Goal: Task Accomplishment & Management: Complete application form

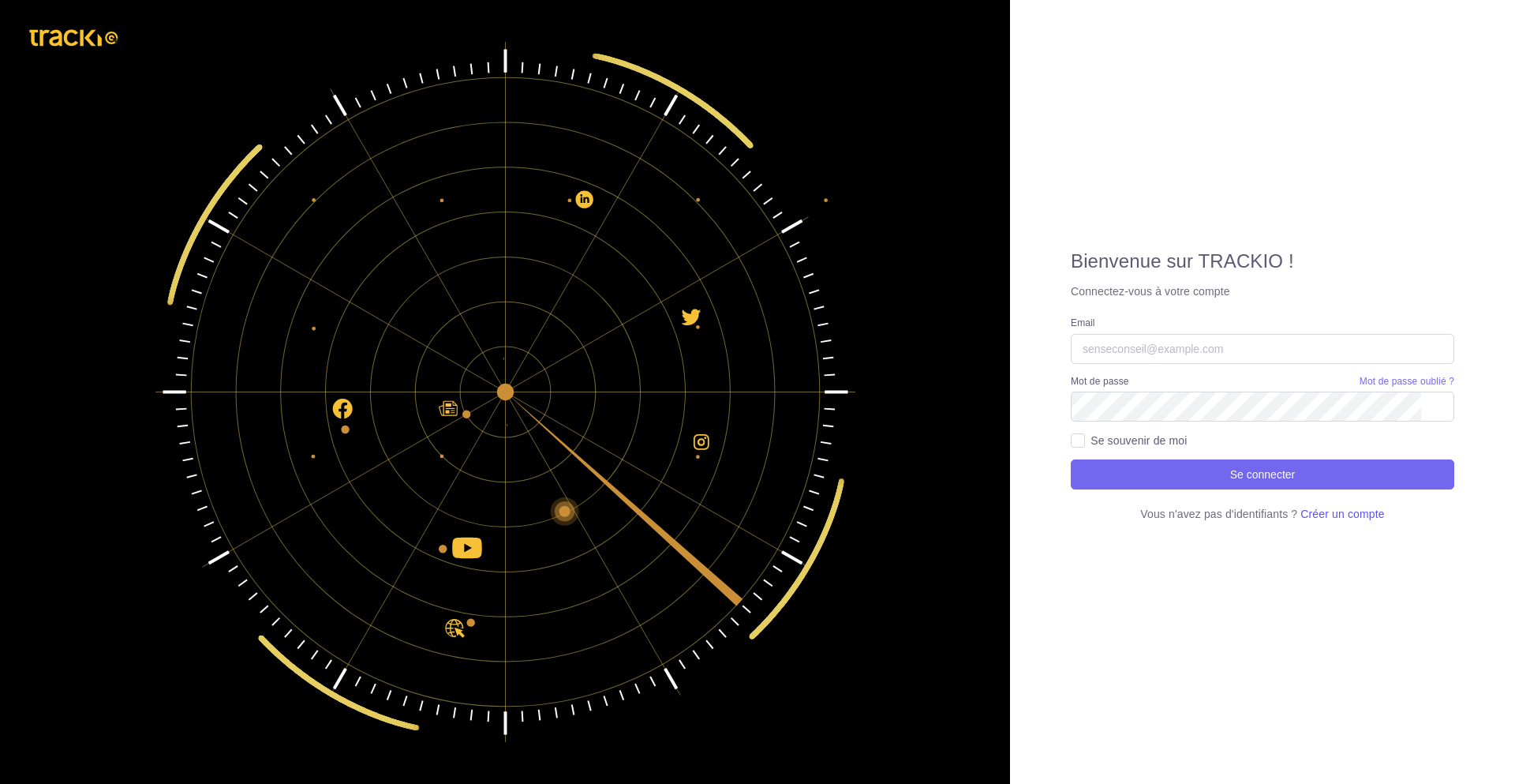
click at [1364, 511] on span "Créer un compte" at bounding box center [1342, 513] width 83 height 13
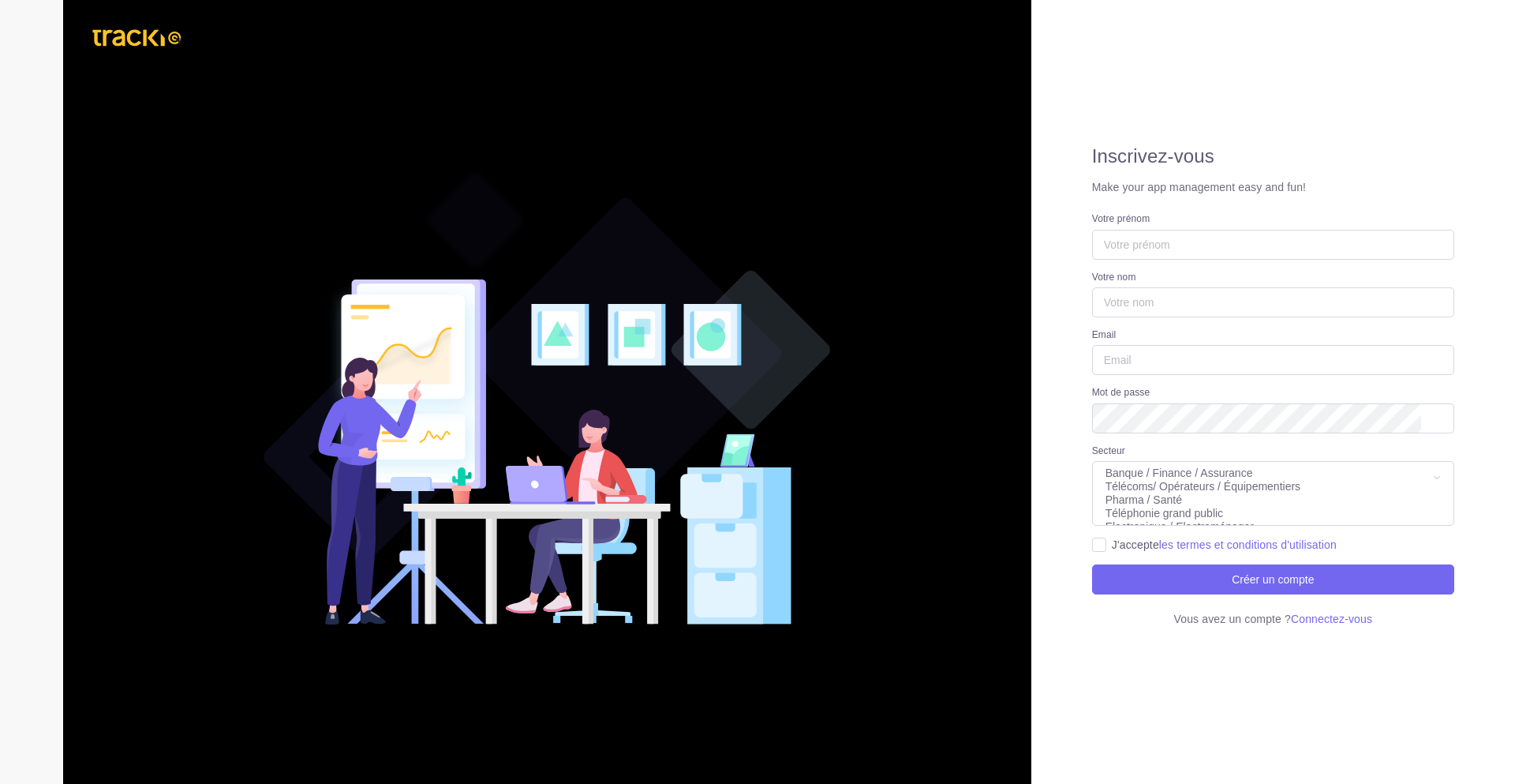
select select
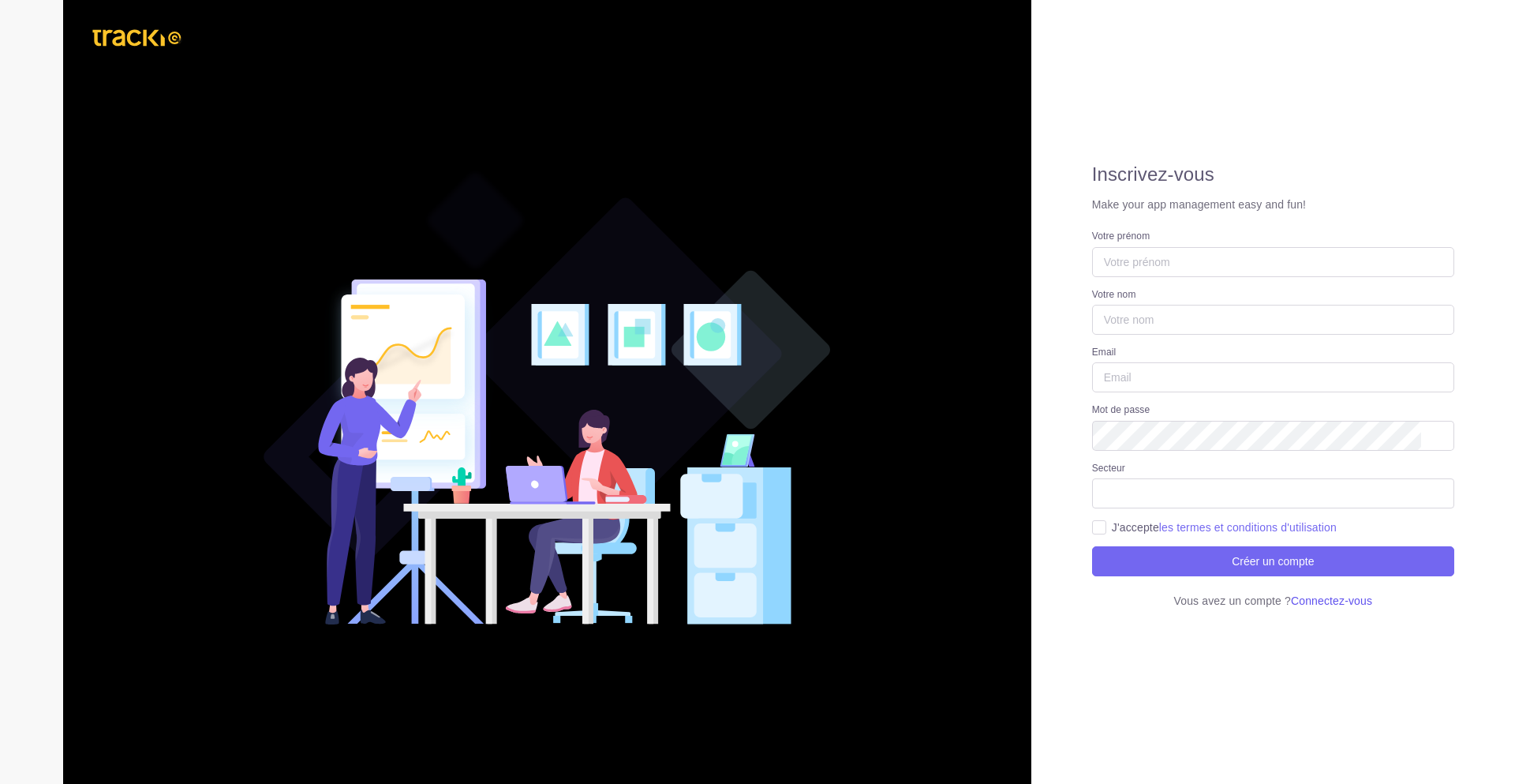
click at [1309, 602] on span "Connectez-vous" at bounding box center [1332, 600] width 82 height 13
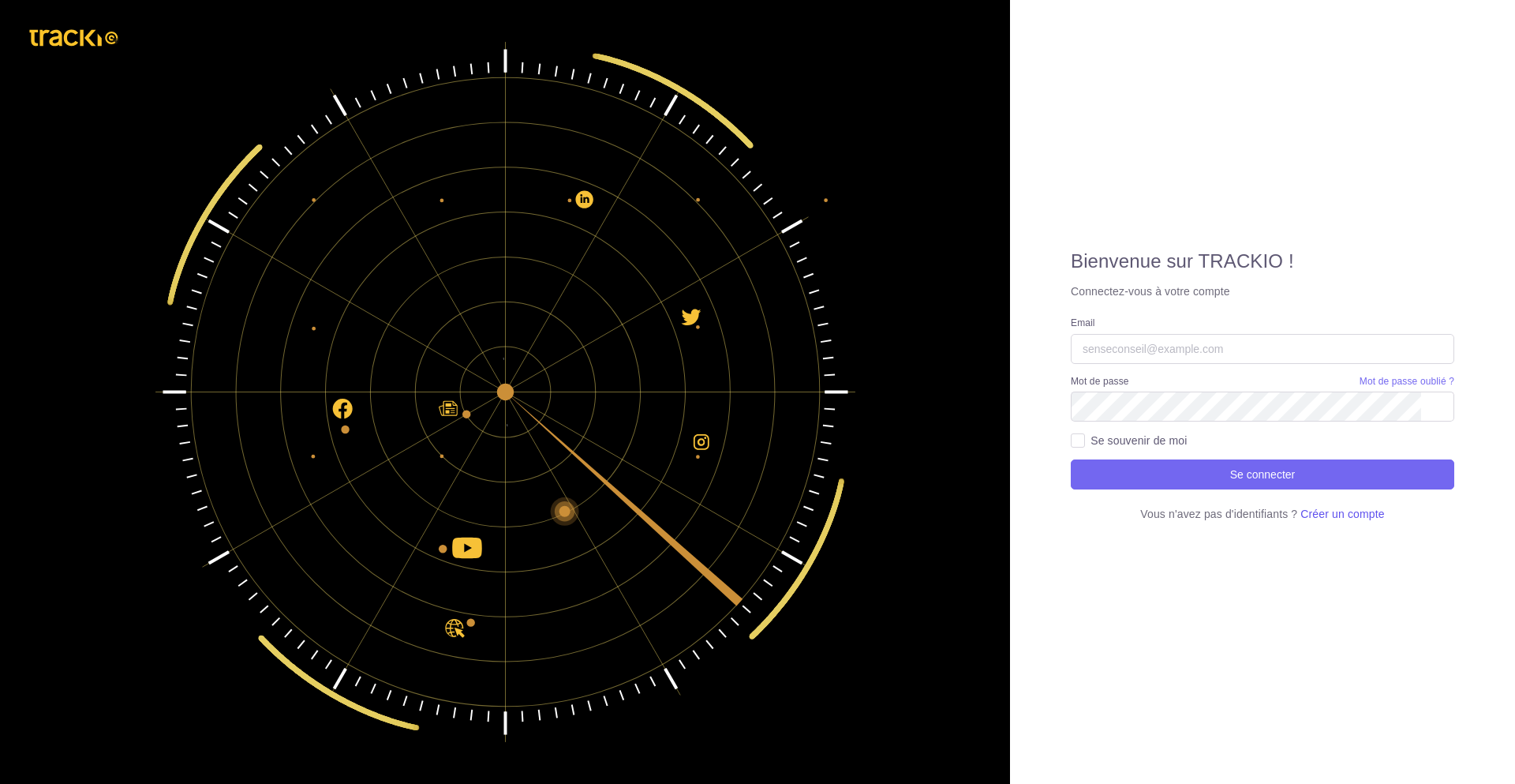
click at [1333, 516] on span "Créer un compte" at bounding box center [1342, 513] width 83 height 13
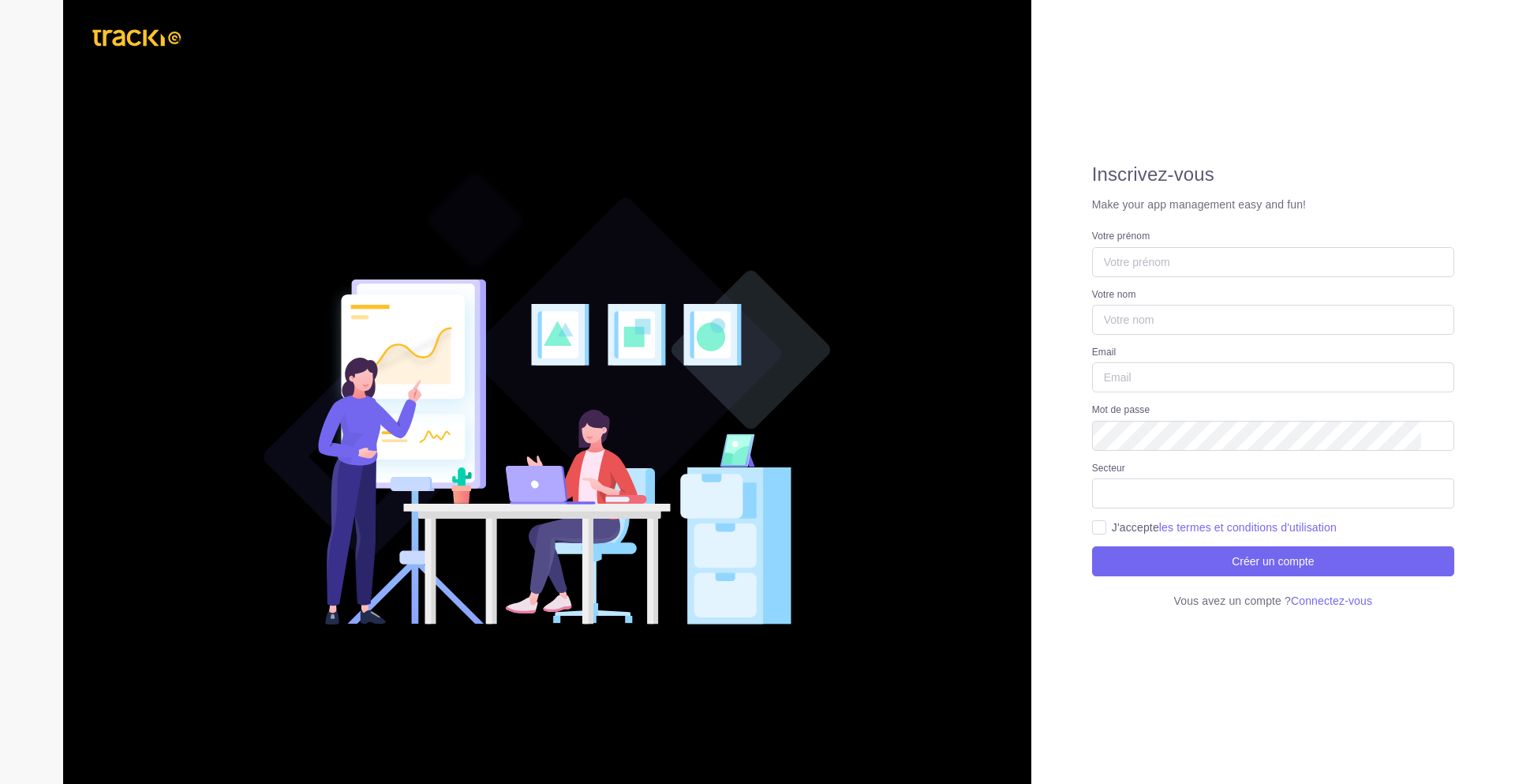
select select
click at [1278, 274] on input "Votre prénom" at bounding box center [1273, 262] width 363 height 30
type input "Fayez"
type input "Zouari"
type input "[PERSON_NAME][EMAIL_ADDRESS][DOMAIN_NAME]"
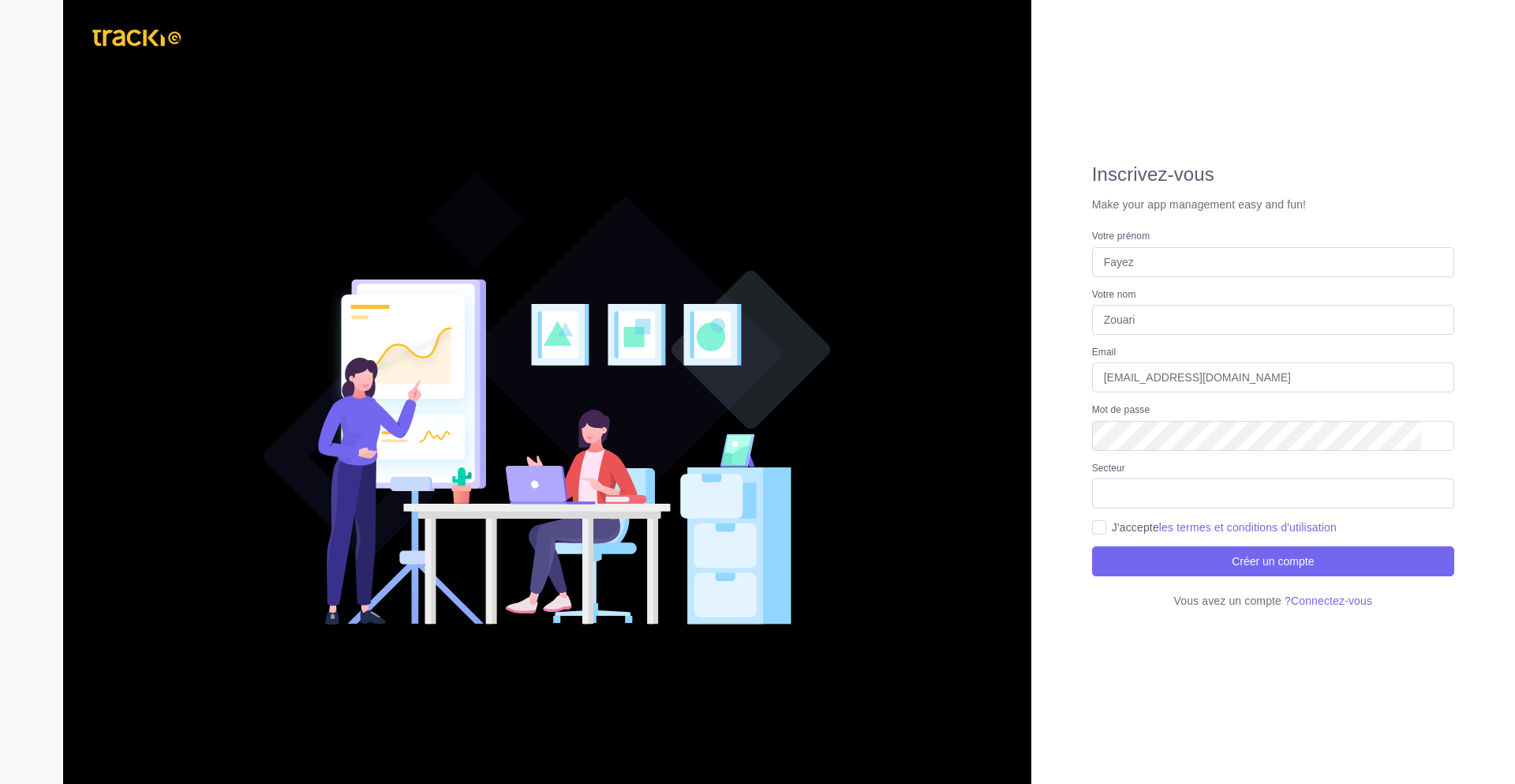
click at [1132, 530] on label "J'accepte les termes et conditions d'utilisation" at bounding box center [1224, 527] width 225 height 16
click at [1106, 530] on input "J'accepte les termes et conditions d'utilisation" at bounding box center [1099, 526] width 14 height 14
checkbox input "true"
click at [1182, 417] on div "Mot de passe" at bounding box center [1273, 426] width 363 height 46
click at [1184, 522] on link "les termes et conditions d'utilisation" at bounding box center [1247, 527] width 177 height 13
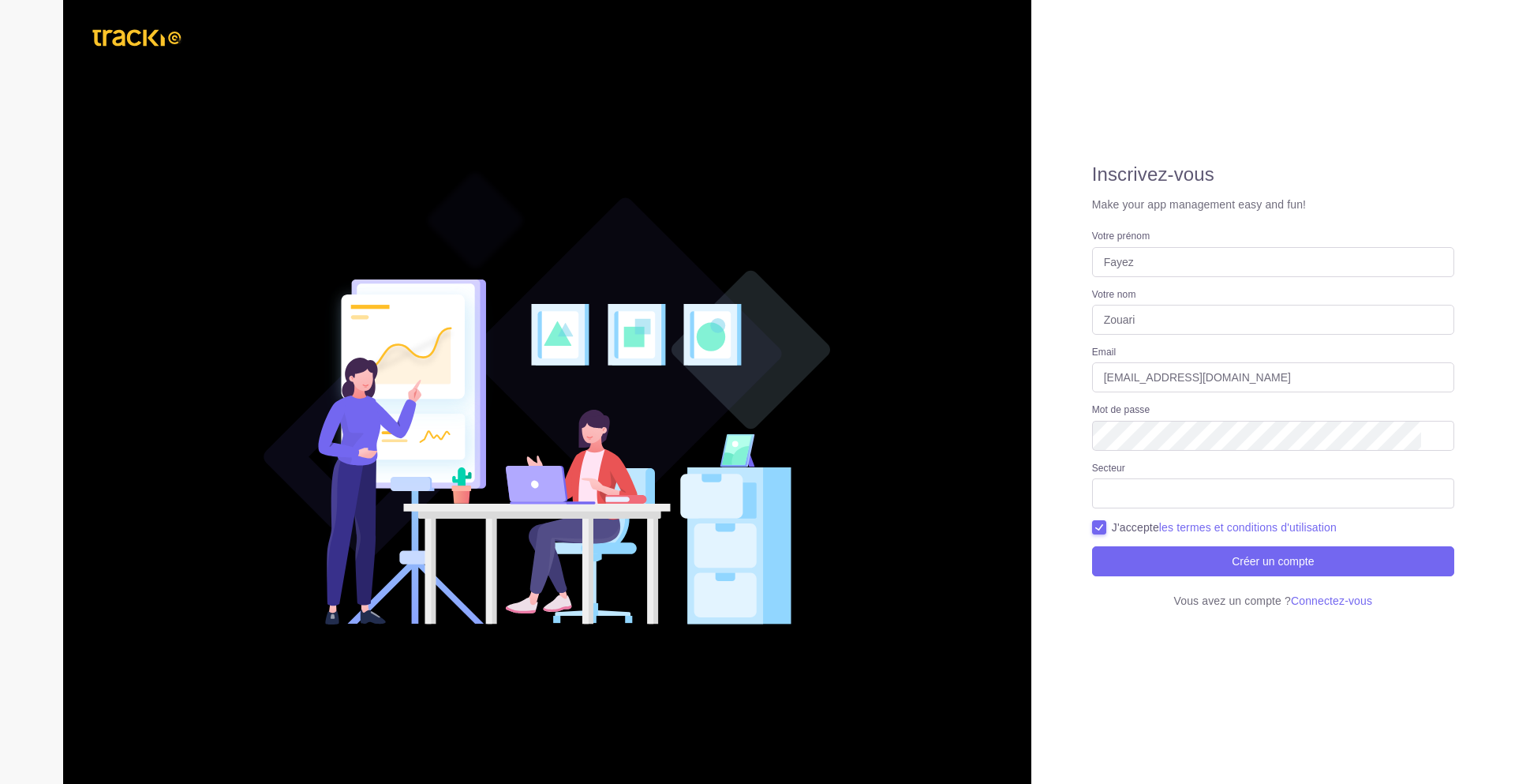
click at [1195, 464] on div "Secteur Banque / Finance / Assurance Télécoms/ Opérateurs / Équipementiers Phar…" at bounding box center [1273, 485] width 363 height 46
click at [1190, 492] on ul at bounding box center [1273, 489] width 361 height 21
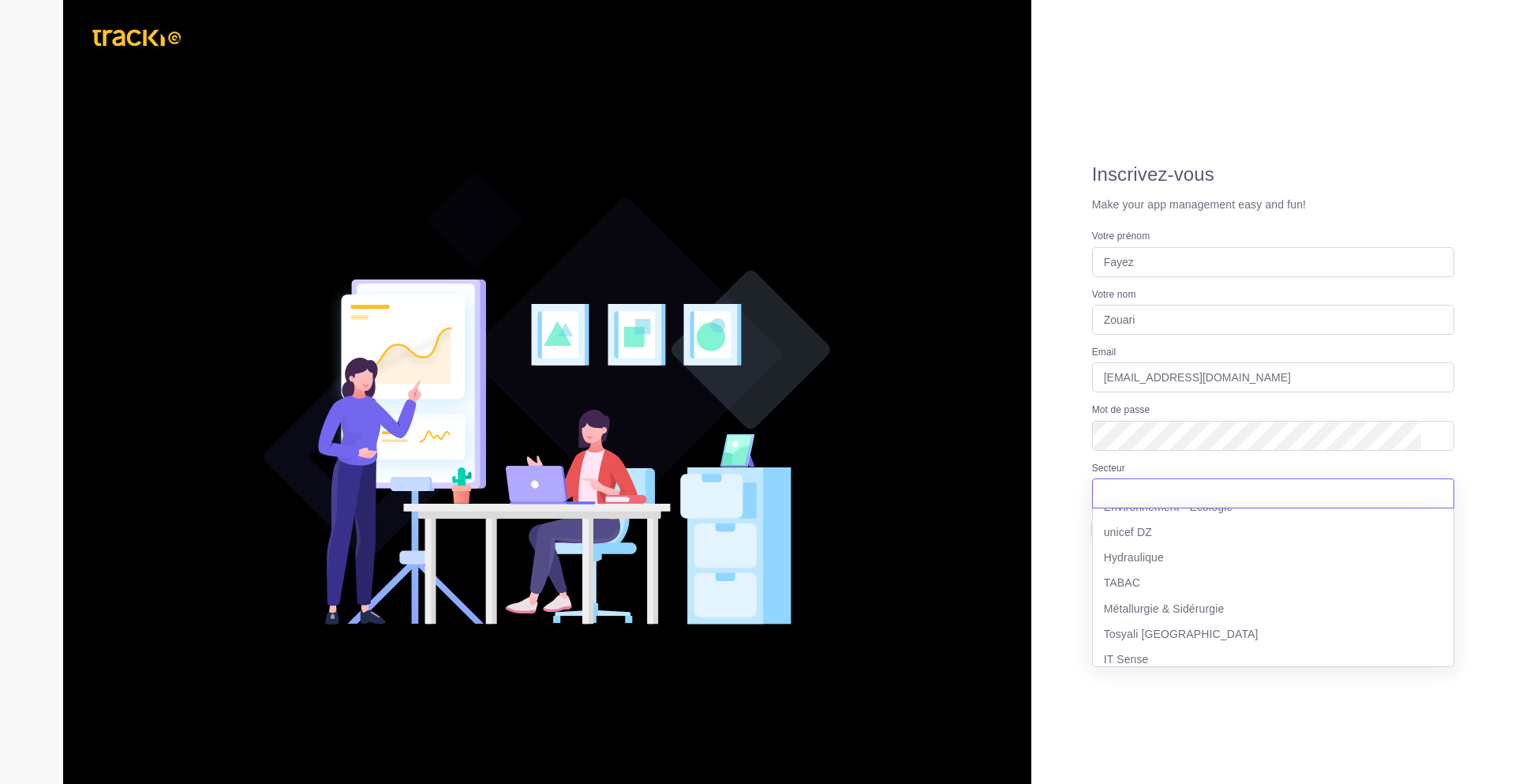
scroll to position [555, 0]
select select "31"
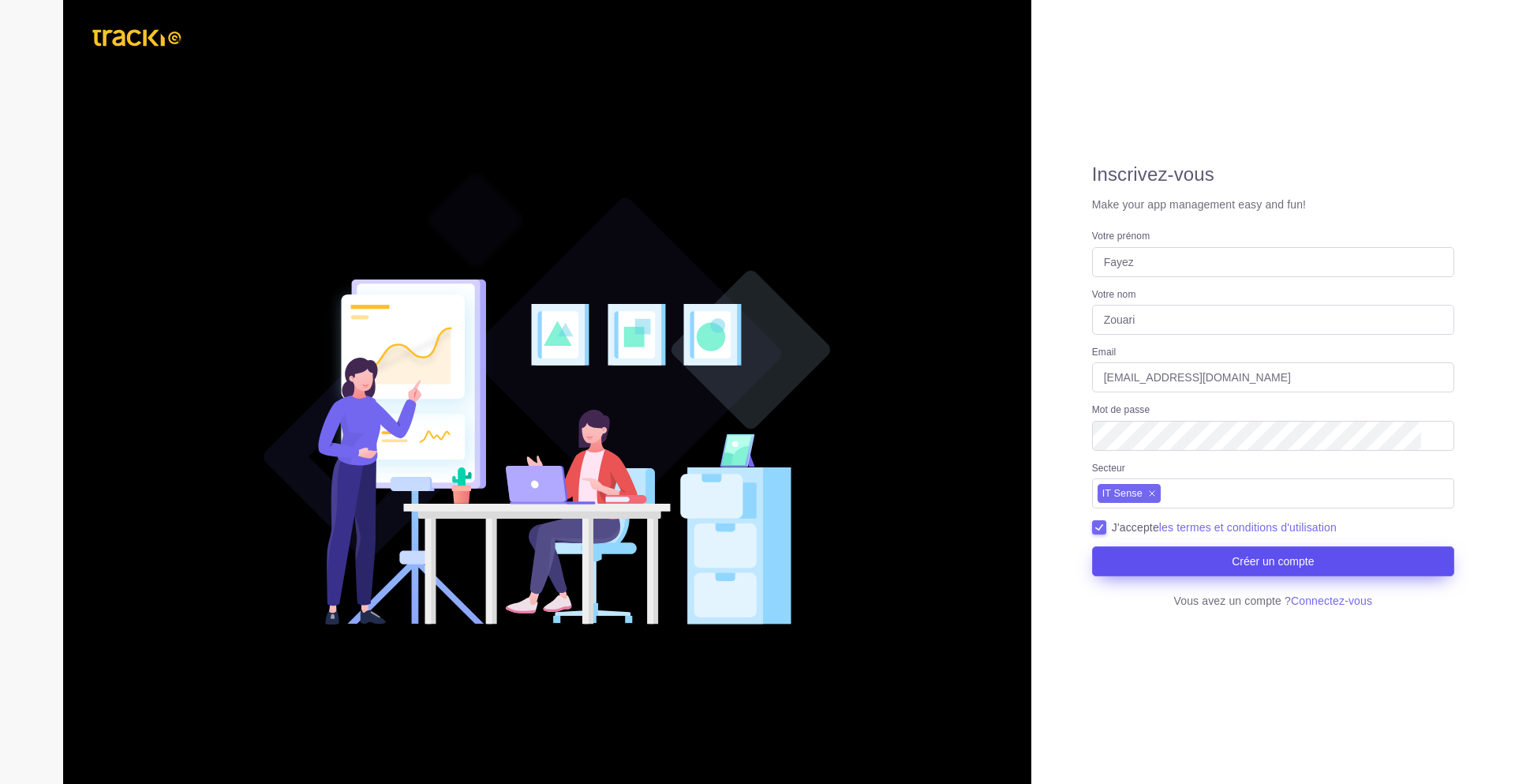
click at [1309, 548] on button "Créer un compte" at bounding box center [1273, 561] width 363 height 30
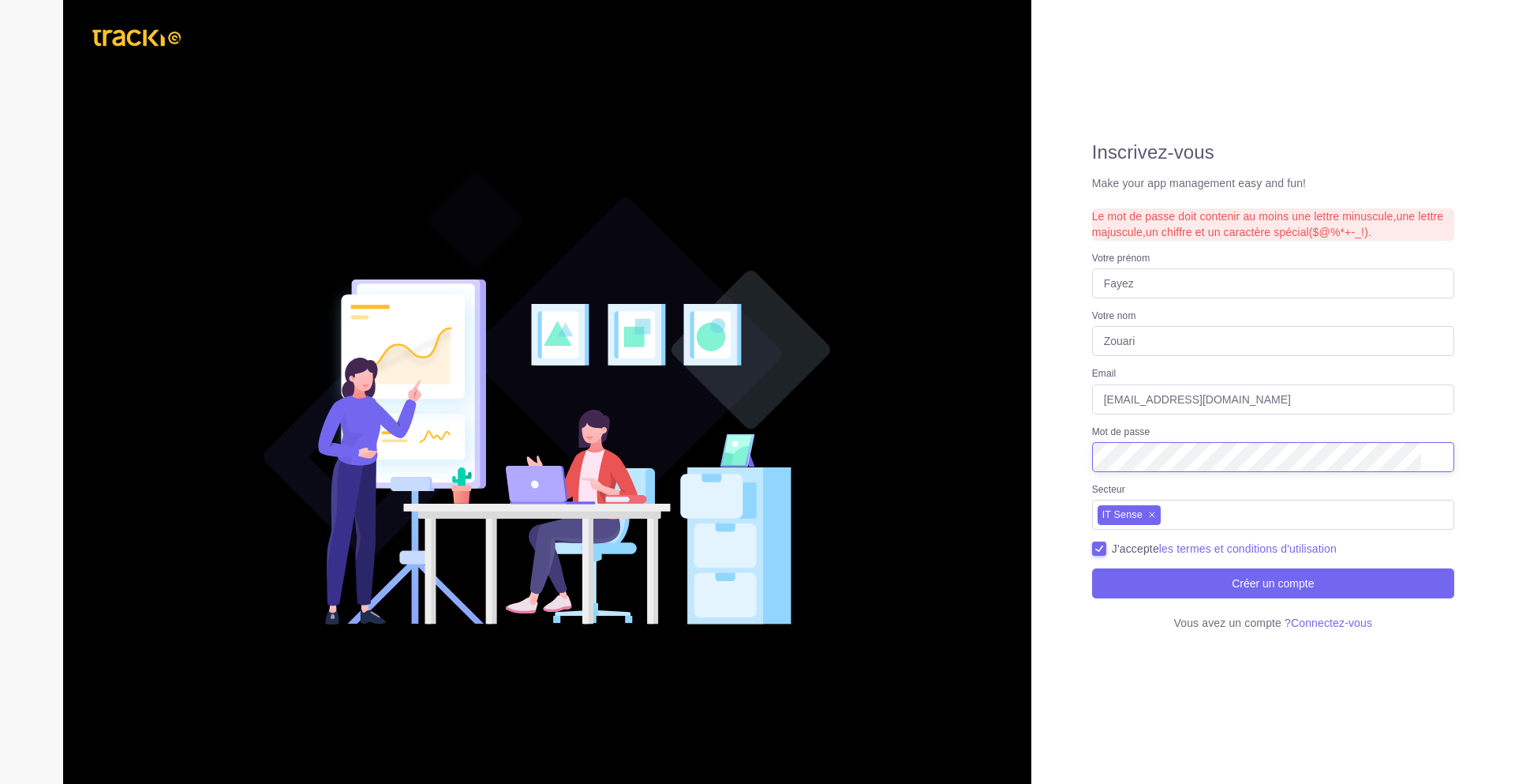
click at [1092, 569] on button "Créer un compte" at bounding box center [1273, 584] width 363 height 30
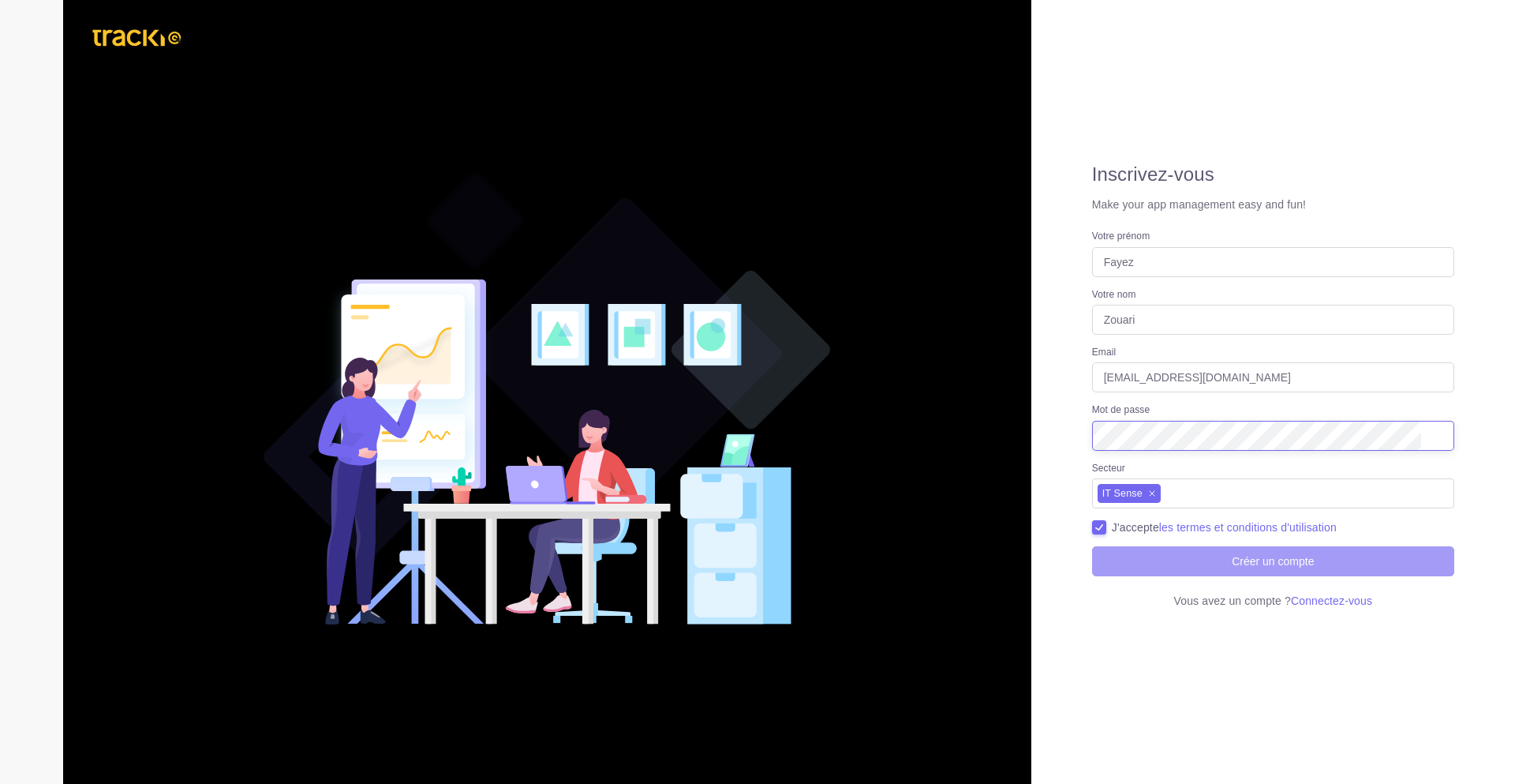
checkbox input "true"
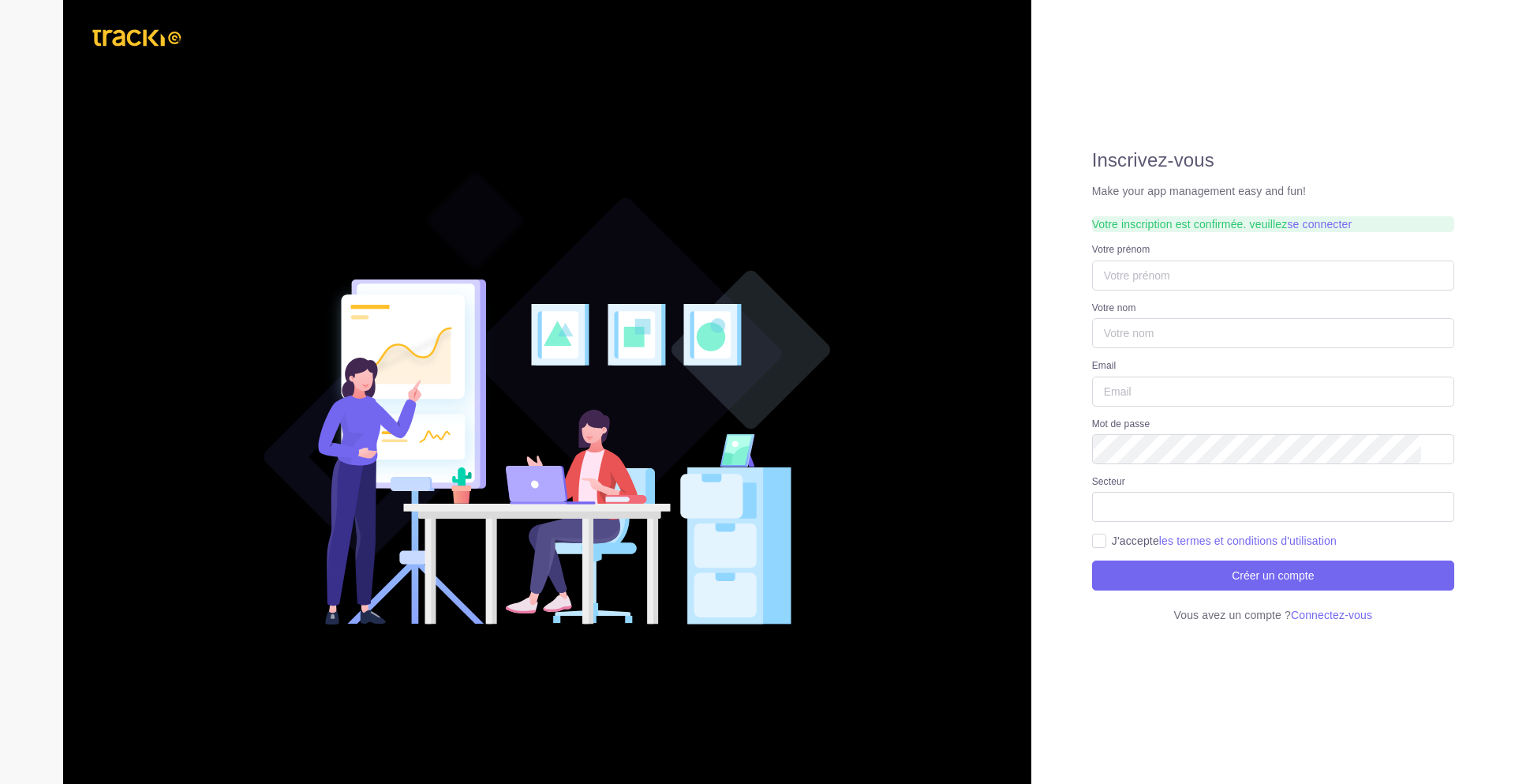
select select
click at [1181, 267] on input "Votre prénom" at bounding box center [1273, 276] width 363 height 30
click at [1169, 244] on div "Votre prénom" at bounding box center [1273, 267] width 363 height 46
click at [1303, 227] on link "se connecter" at bounding box center [1319, 224] width 65 height 13
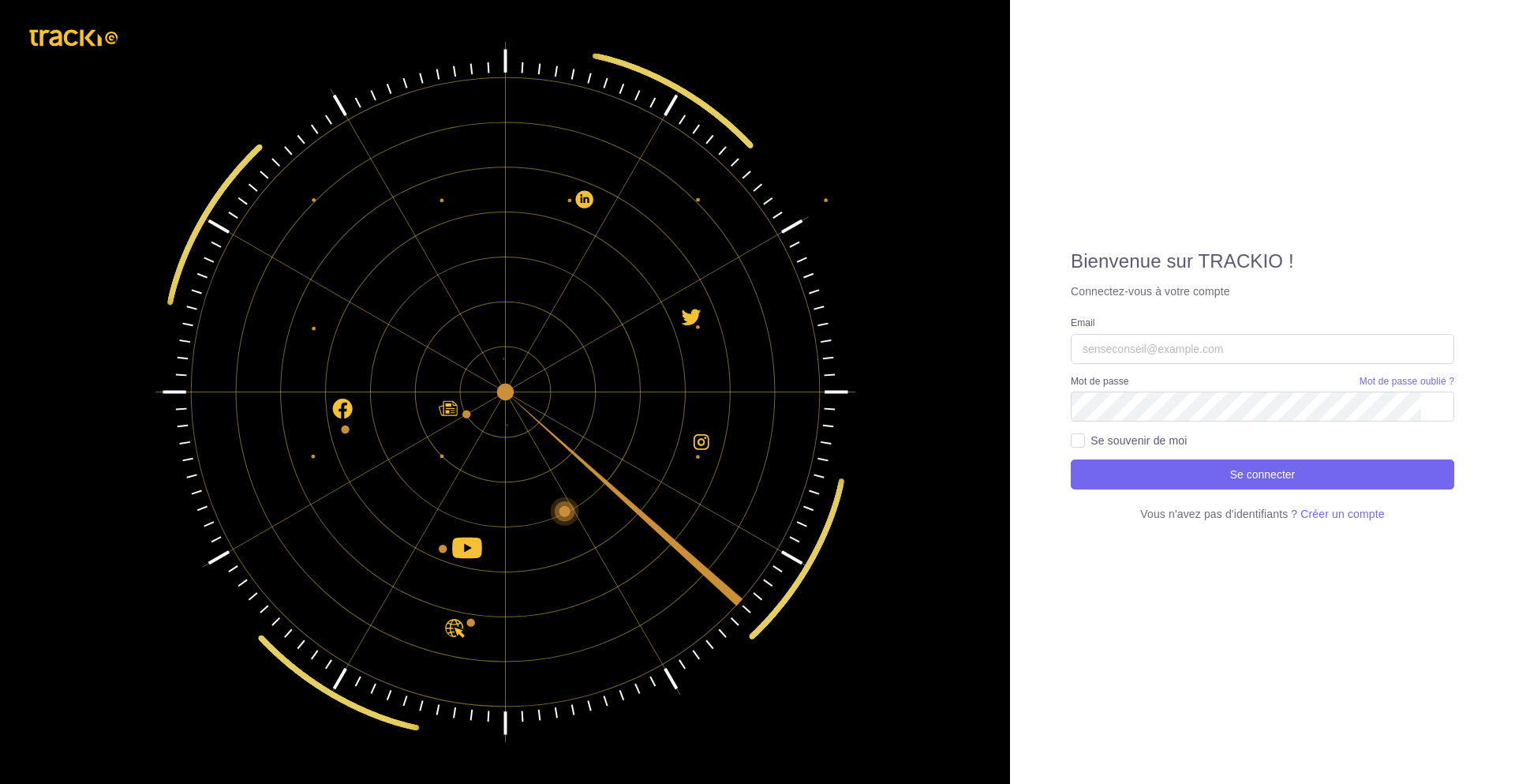
click at [1192, 357] on input "Email" at bounding box center [1263, 349] width 384 height 30
type input "[PERSON_NAME][EMAIL_ADDRESS][DOMAIN_NAME]"
click at [1071, 459] on button "Se connecter" at bounding box center [1263, 474] width 384 height 30
